Goal: Information Seeking & Learning: Understand process/instructions

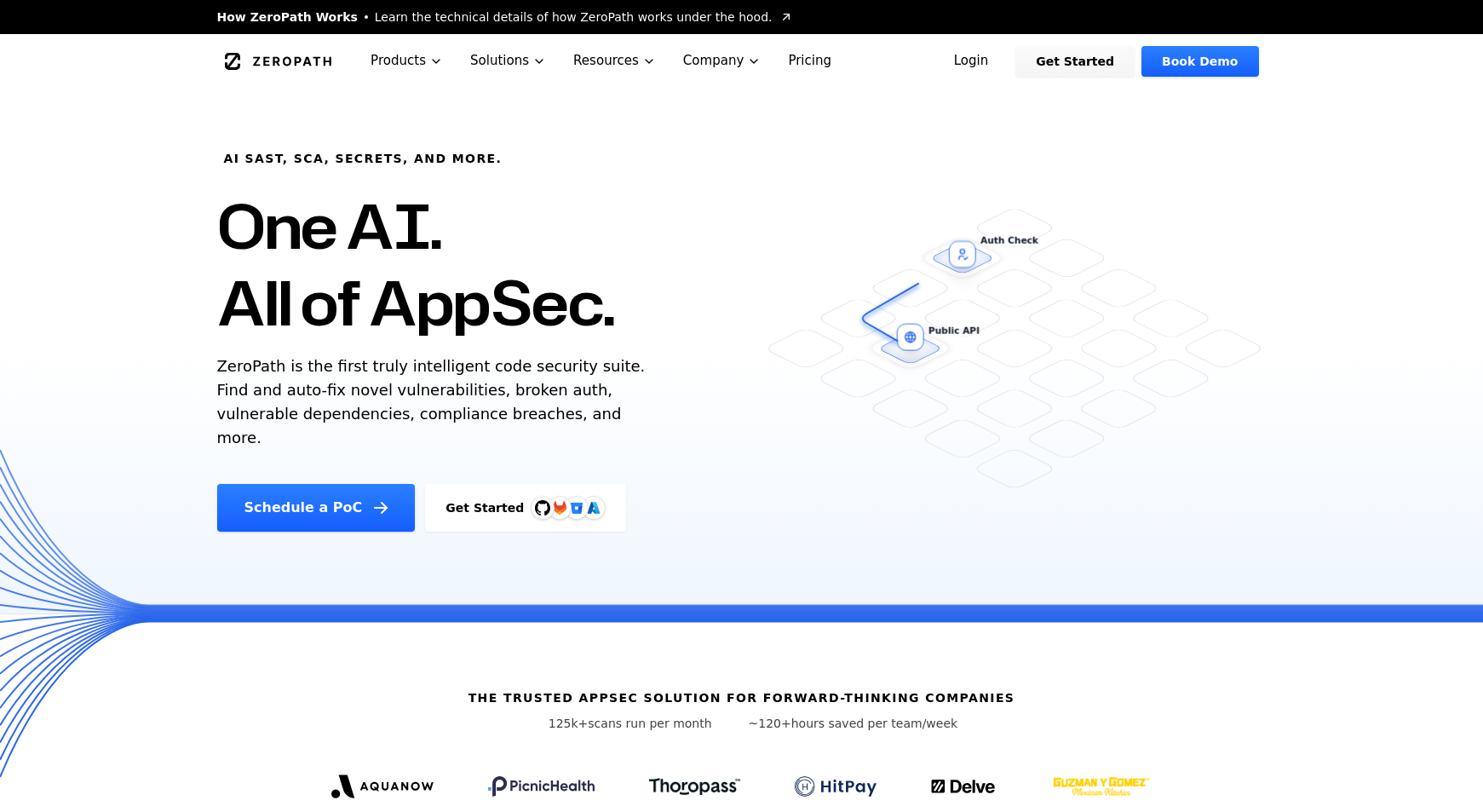
click at [984, 57] on link "Login" at bounding box center [971, 61] width 75 height 31
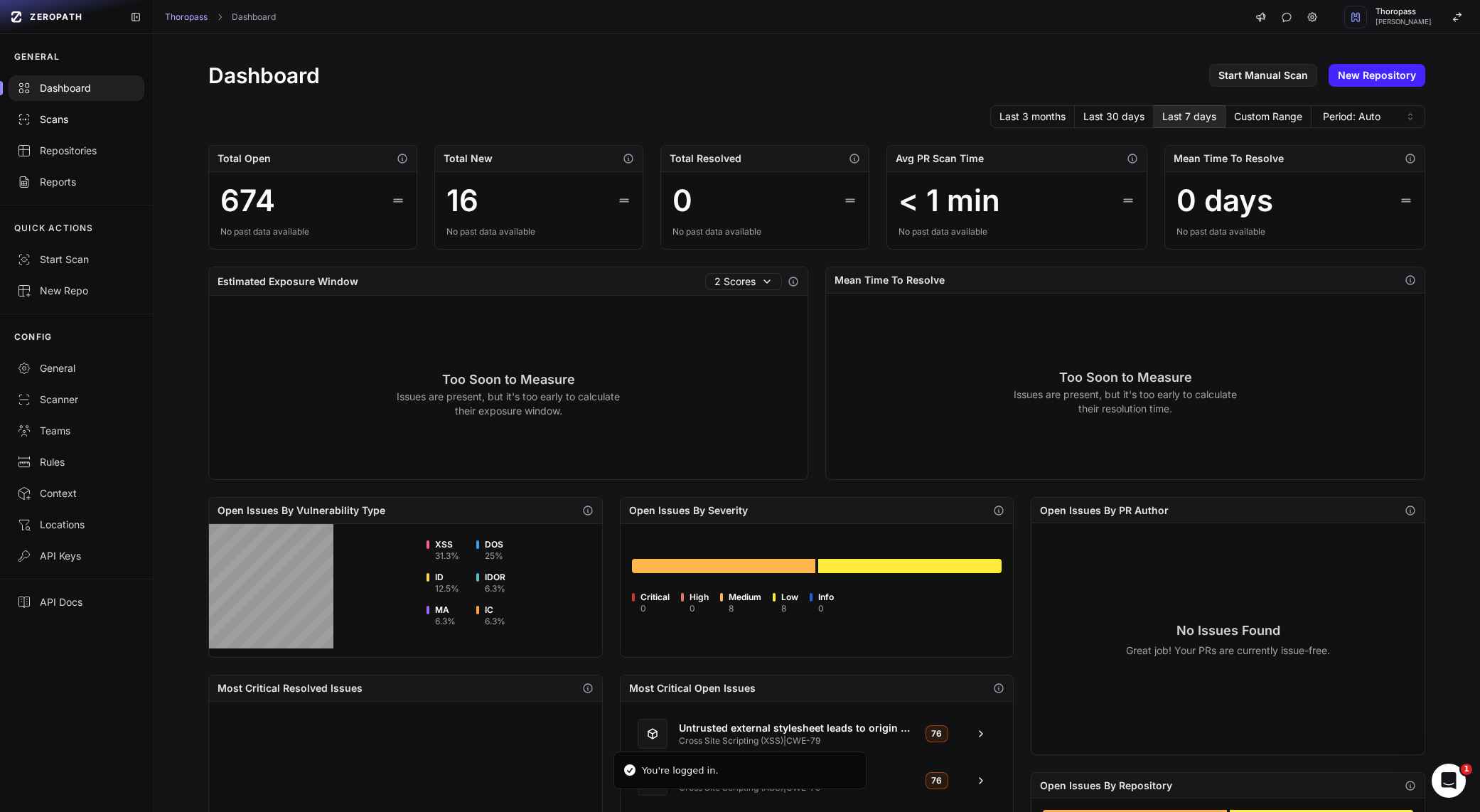
click at [68, 121] on div "Scans" at bounding box center [76, 119] width 118 height 14
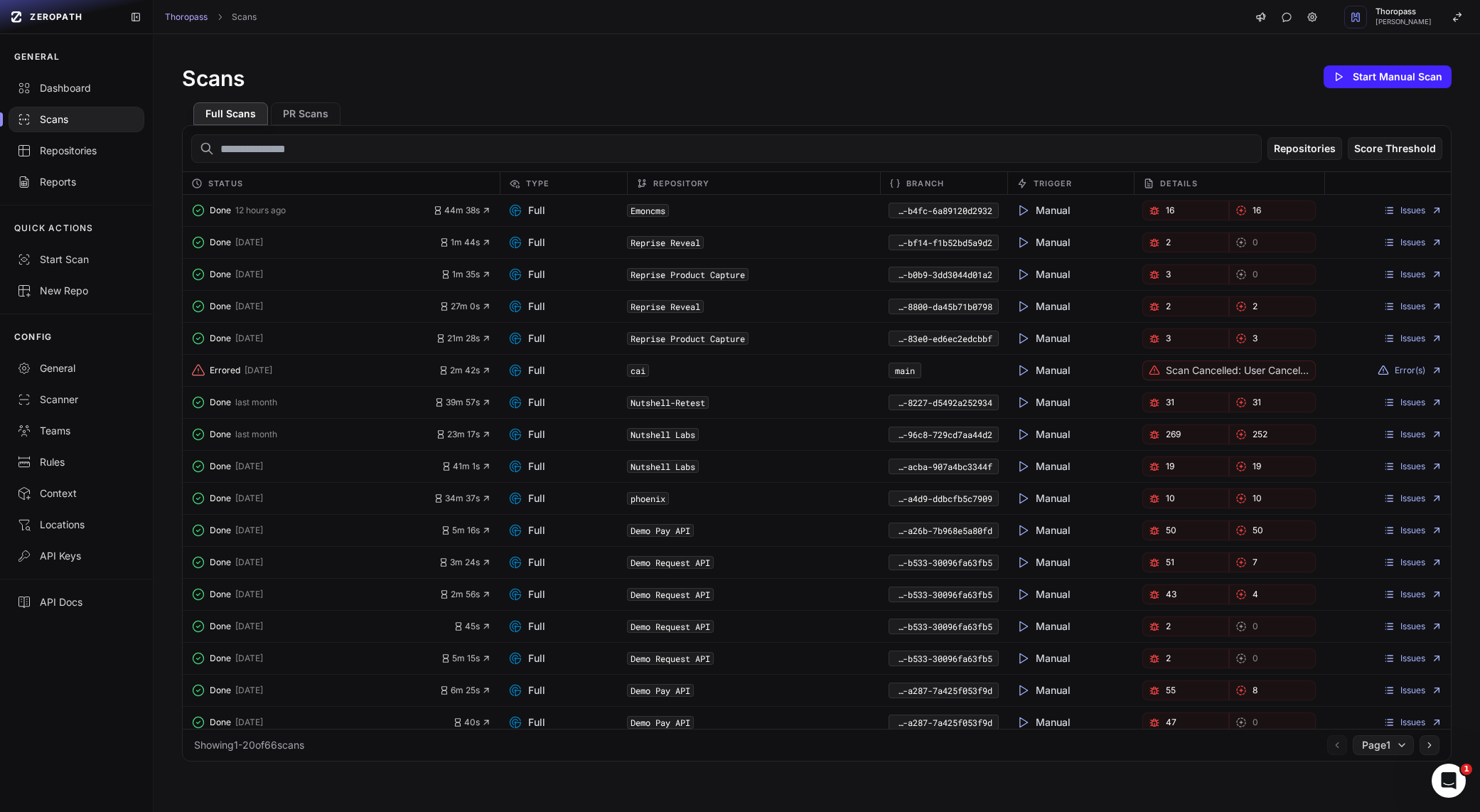
click at [1202, 216] on link "16" at bounding box center [1186, 210] width 87 height 20
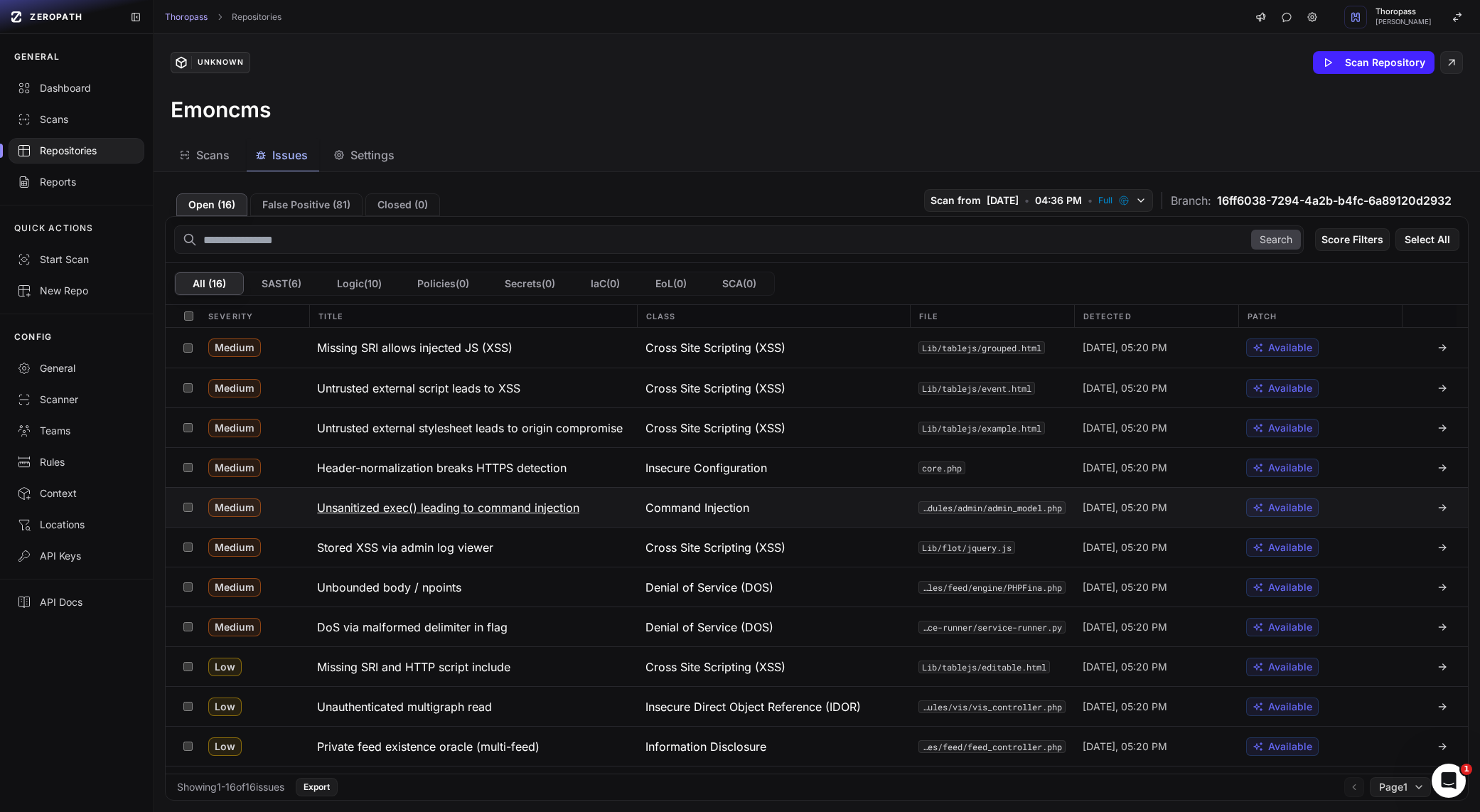
click at [696, 523] on div "Command Injection" at bounding box center [773, 507] width 273 height 39
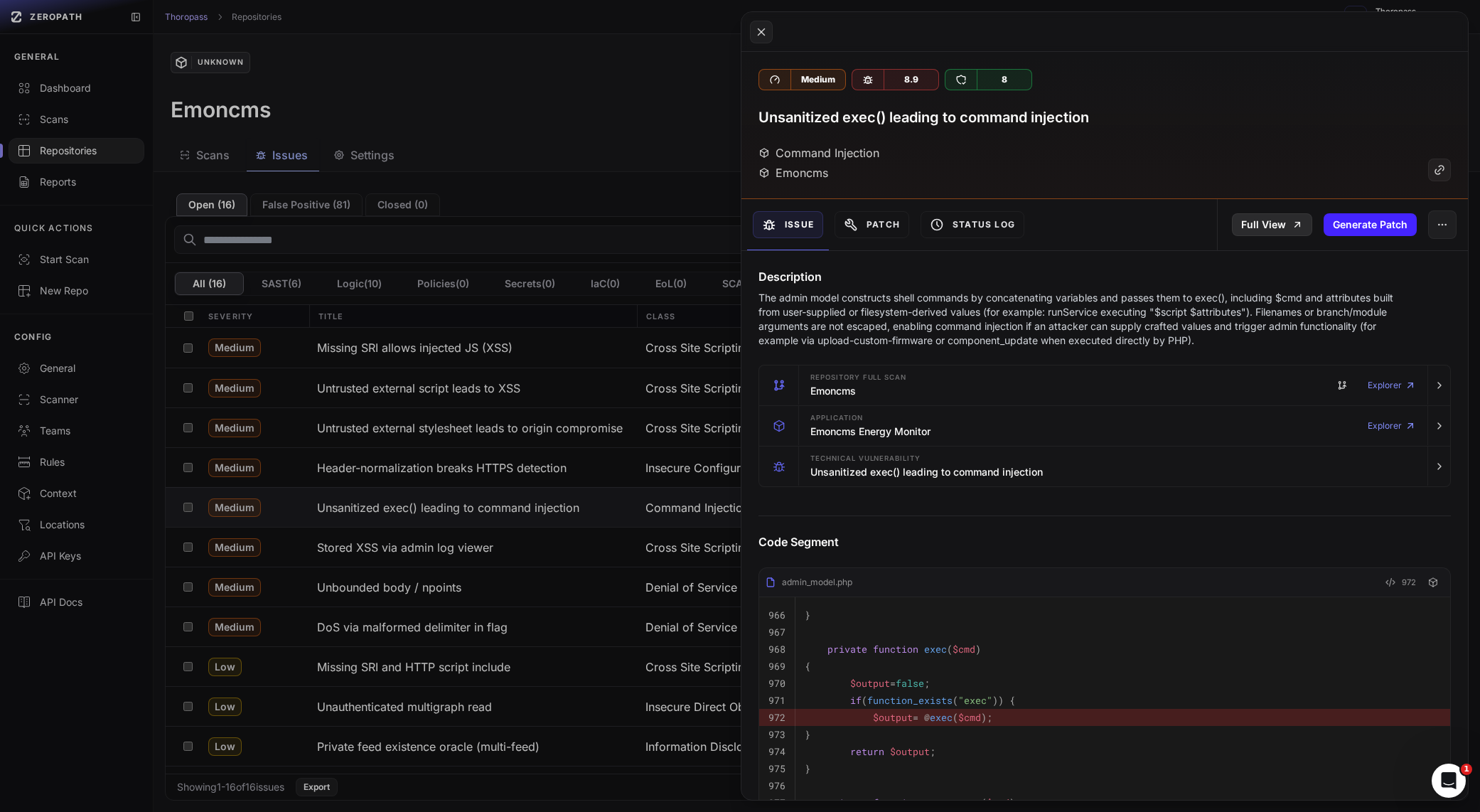
click at [1262, 221] on link "Full View" at bounding box center [1272, 224] width 80 height 22
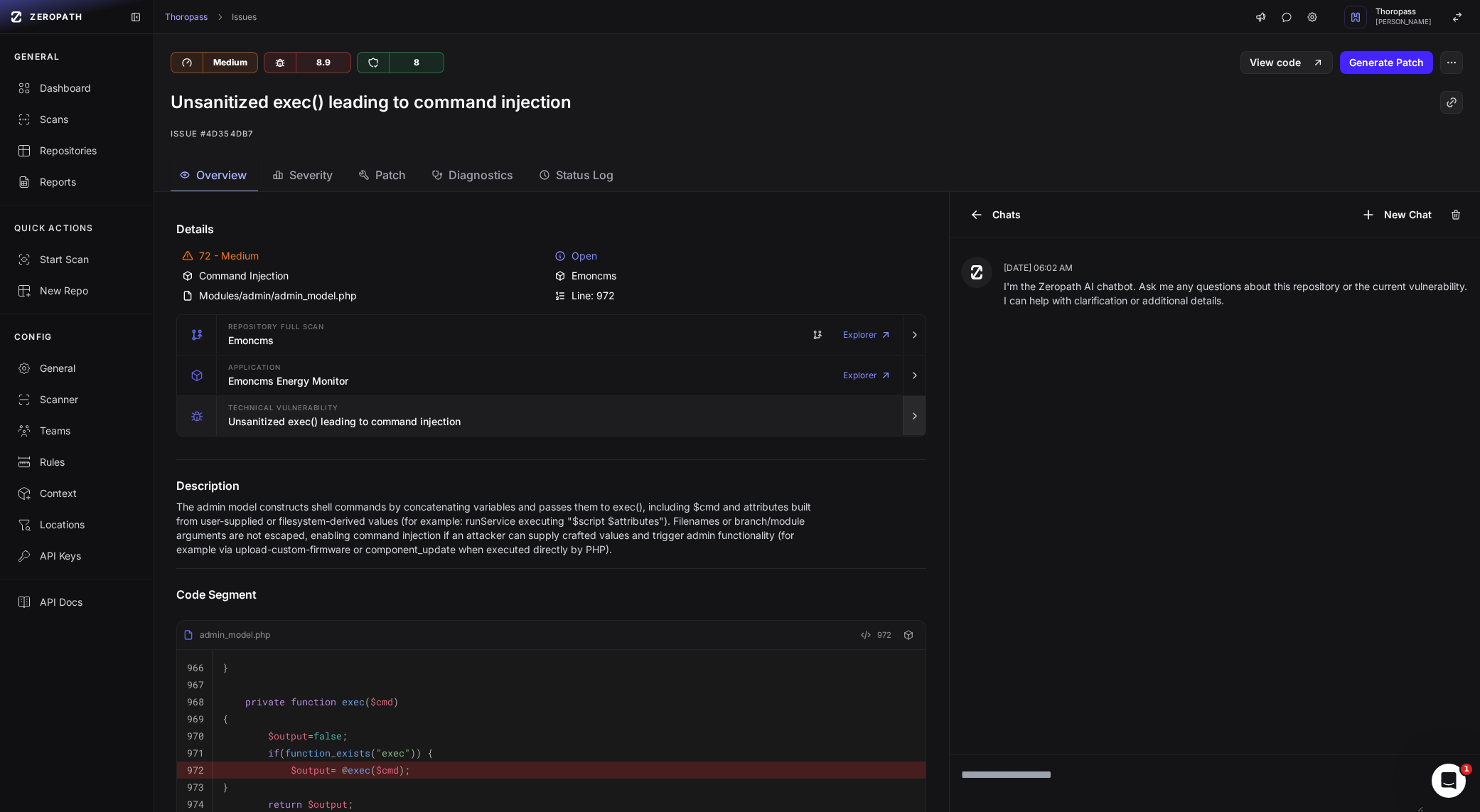
click at [909, 417] on icon "button" at bounding box center [915, 416] width 12 height 12
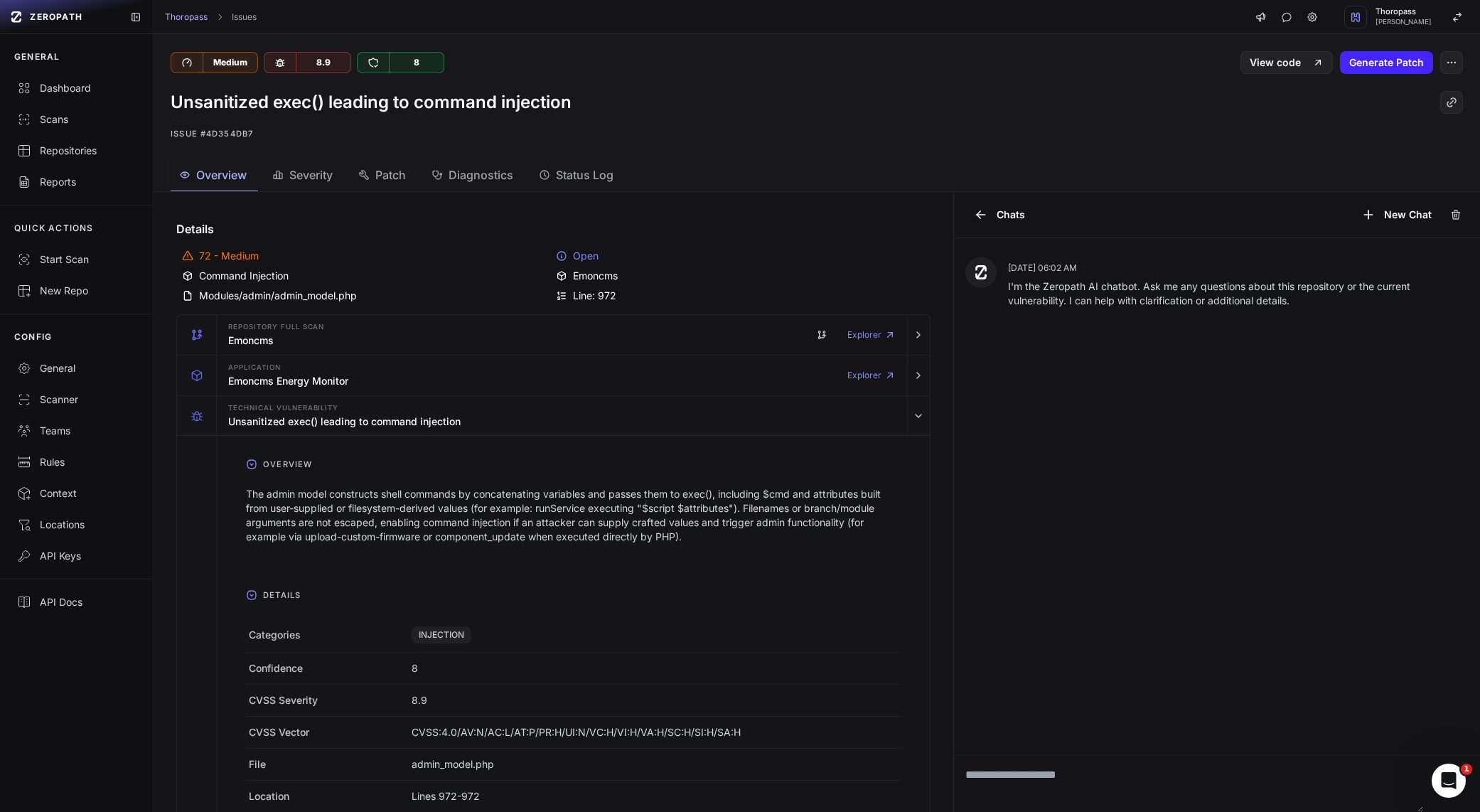
drag, startPoint x: 944, startPoint y: 413, endPoint x: 941, endPoint y: 436, distance: 23.2
click at [953, 427] on div at bounding box center [953, 502] width 1 height 620
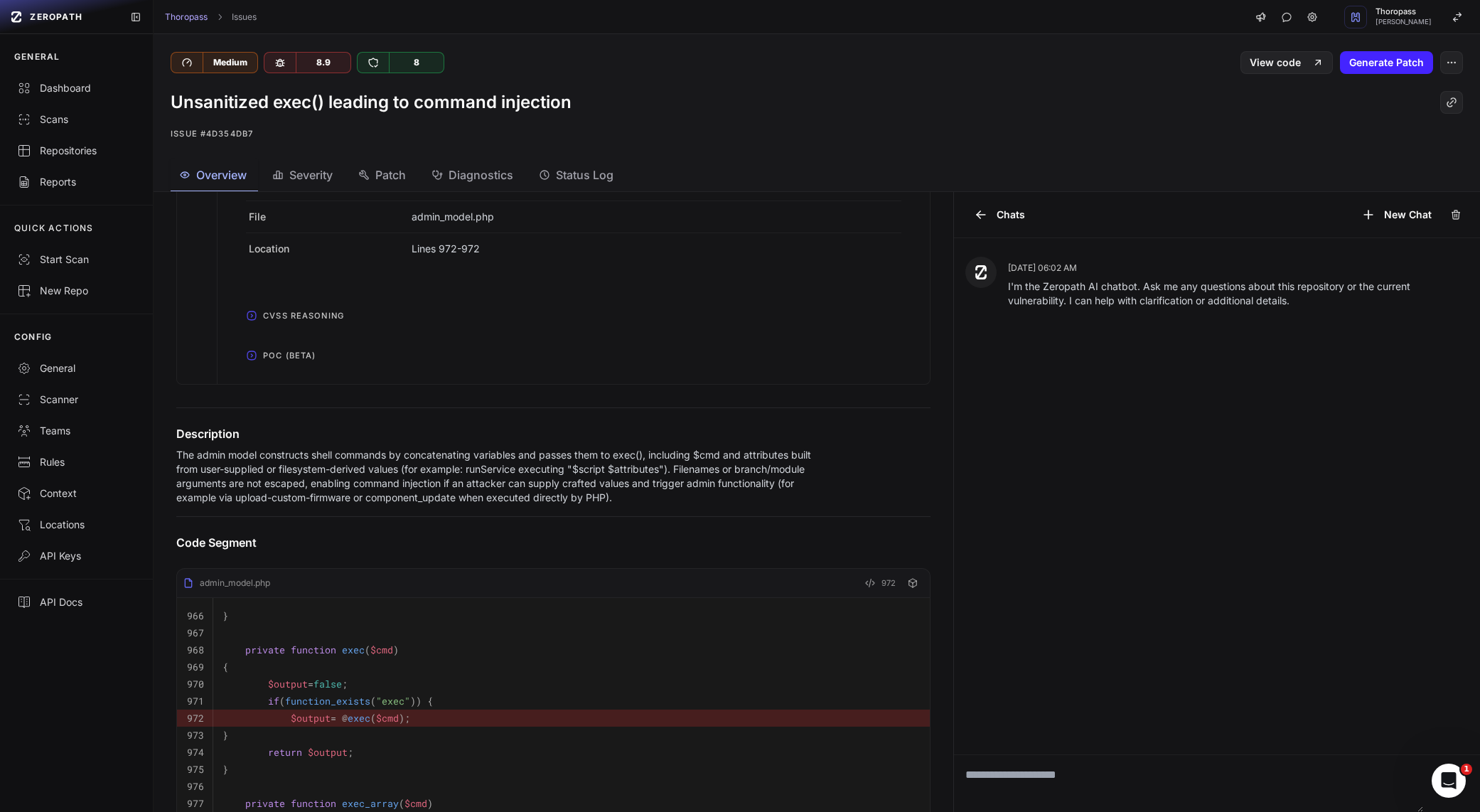
scroll to position [363, 0]
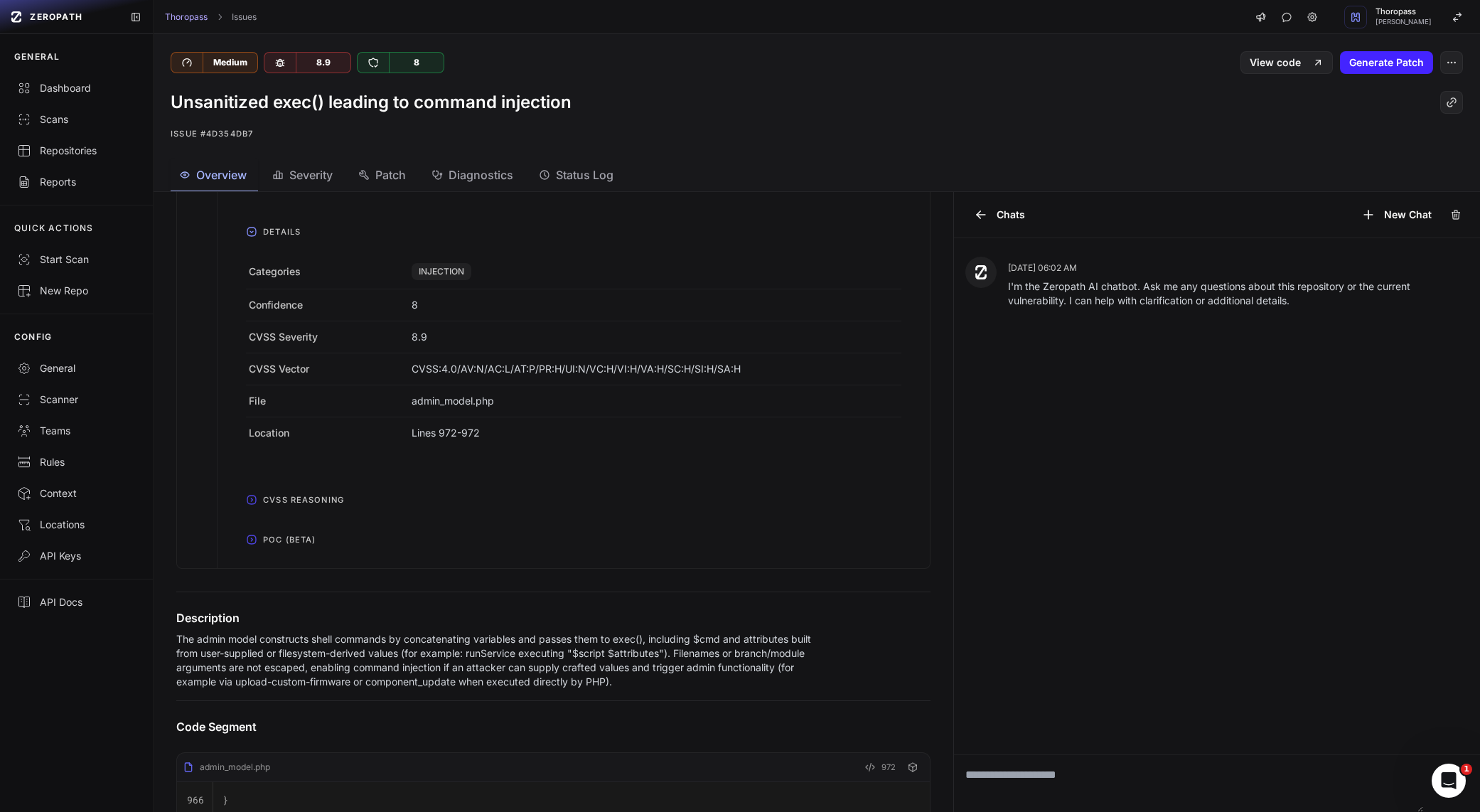
click at [249, 542] on icon "button" at bounding box center [252, 539] width 12 height 12
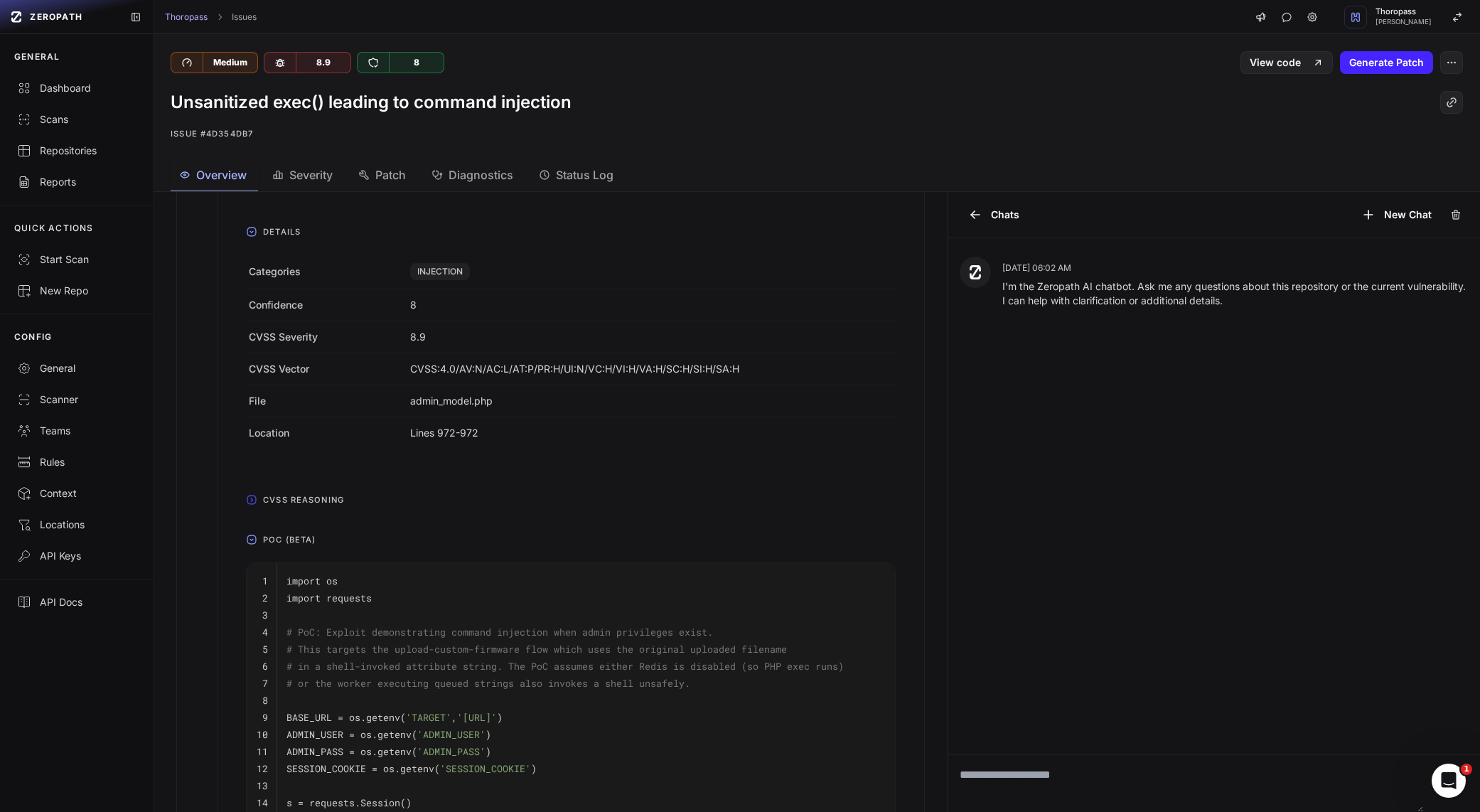
click at [948, 486] on div at bounding box center [948, 502] width 1 height 620
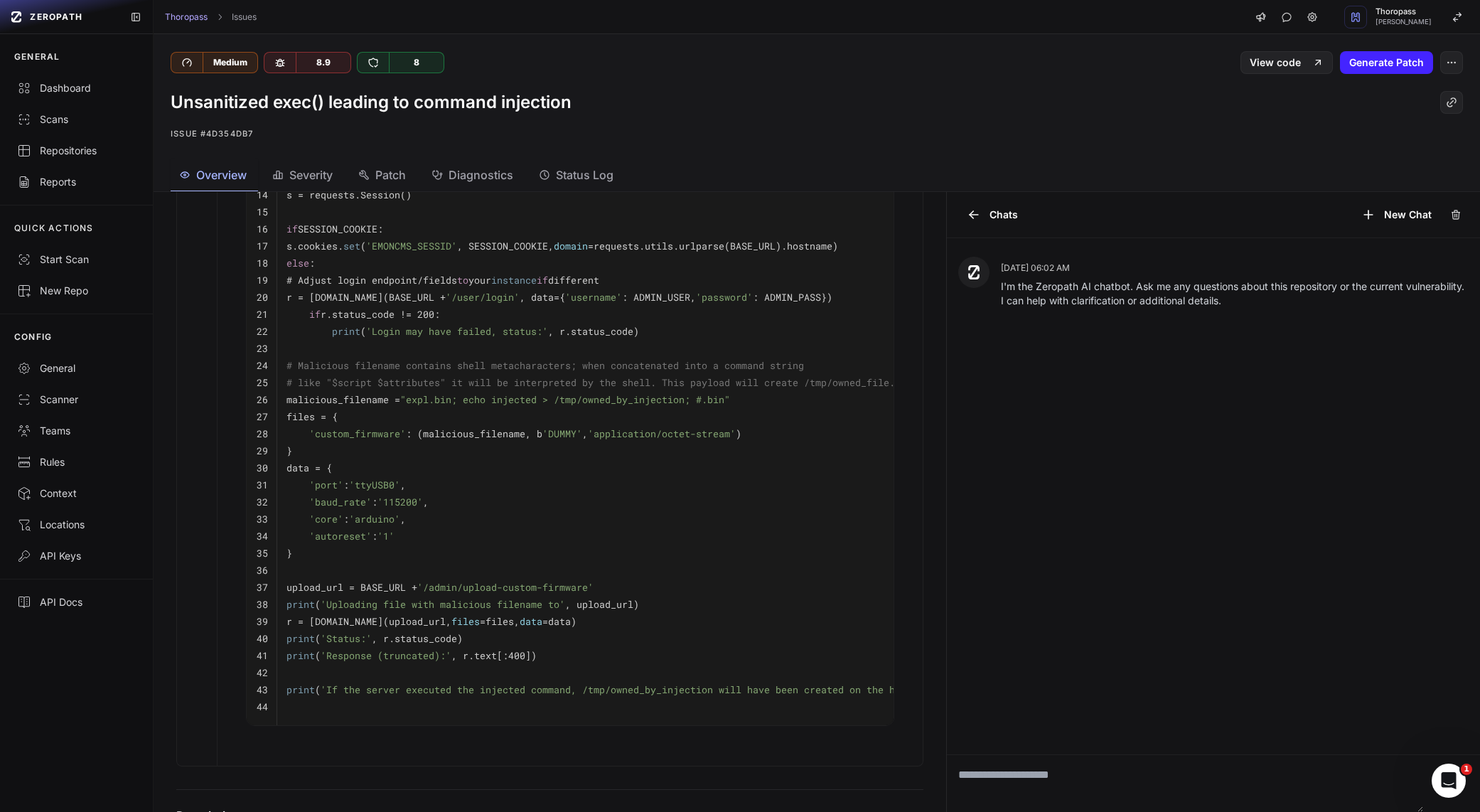
scroll to position [974, 0]
drag, startPoint x: 412, startPoint y: 396, endPoint x: 731, endPoint y: 402, distance: 319.1
click at [730, 402] on span ""expl.bin; echo injected > /tmp/owned_by_injection; #.bin"" at bounding box center [565, 396] width 330 height 12
copy span "expl.bin; echo injected > /tmp/owned_by_injection; #.bin"
drag, startPoint x: 443, startPoint y: 378, endPoint x: 338, endPoint y: 380, distance: 105.0
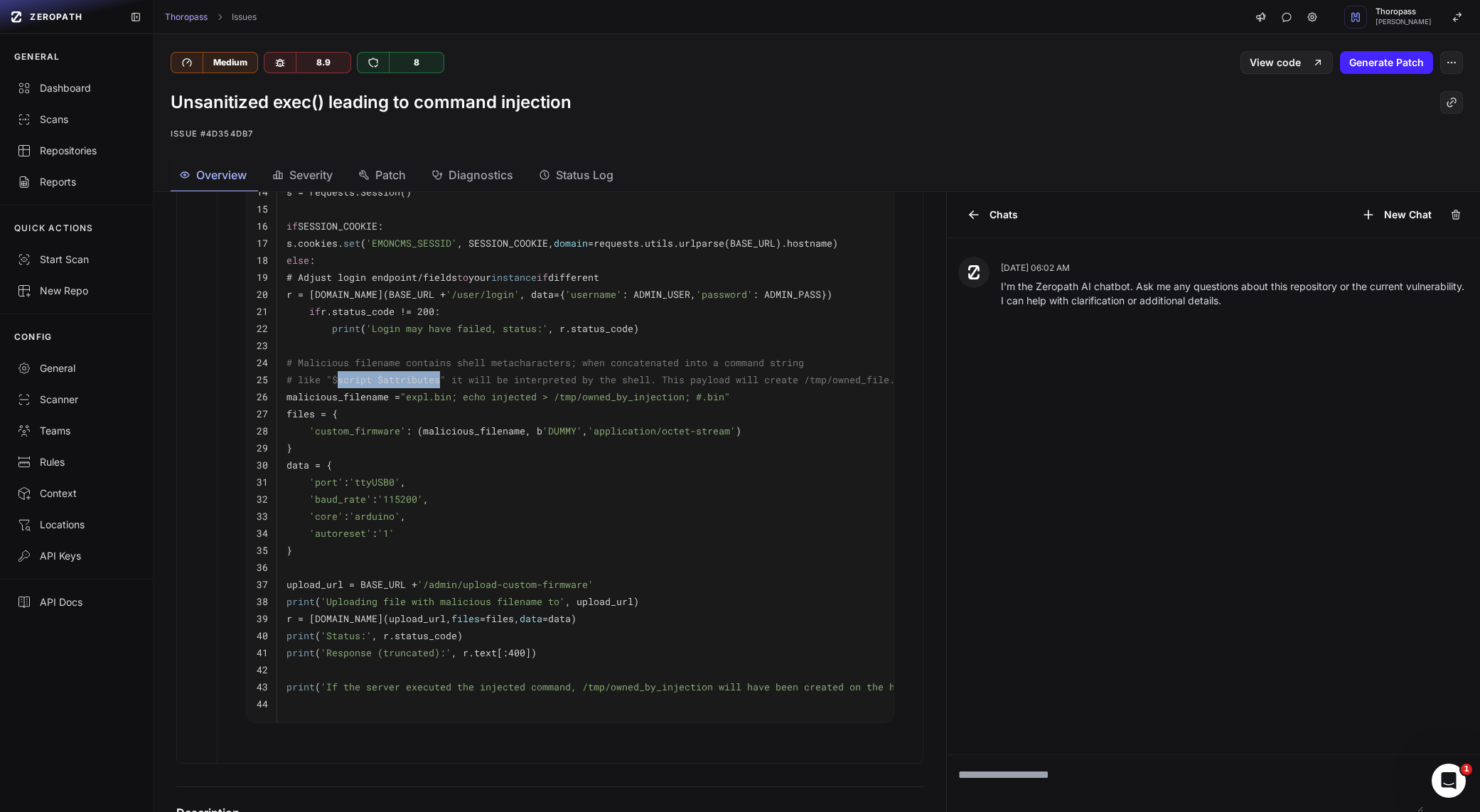
click at [338, 380] on span "# like "$script $attributes" it will be interpreted by the shell. This payload …" at bounding box center [591, 379] width 608 height 12
copy span "script $attributes"
